Goal: Find specific page/section: Find specific page/section

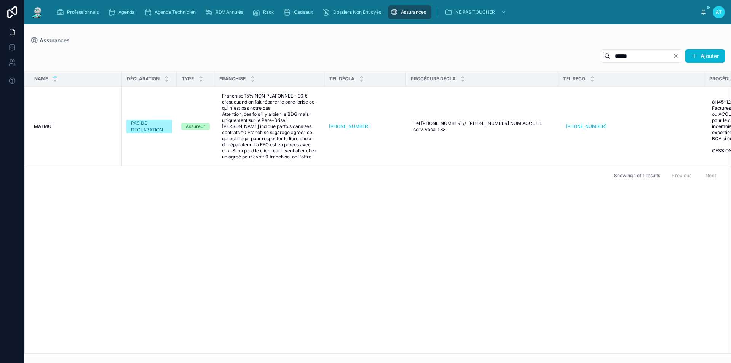
drag, startPoint x: 623, startPoint y: 52, endPoint x: 572, endPoint y: 55, distance: 51.1
click at [572, 55] on div "****** Ajouter" at bounding box center [377, 58] width 695 height 18
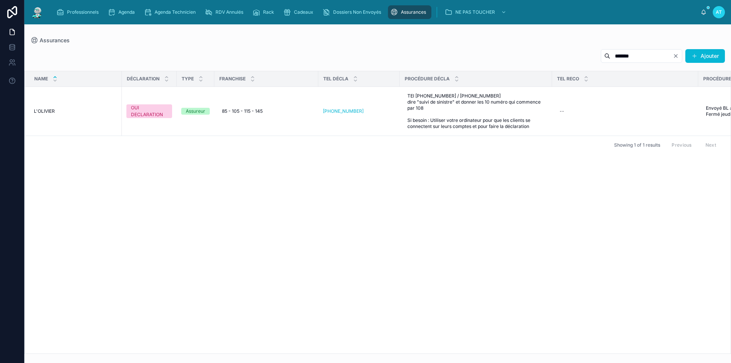
type input "*******"
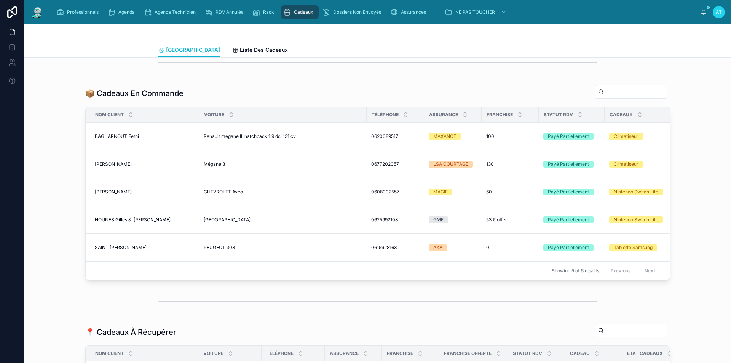
scroll to position [305, 0]
